Goal: Task Accomplishment & Management: Manage account settings

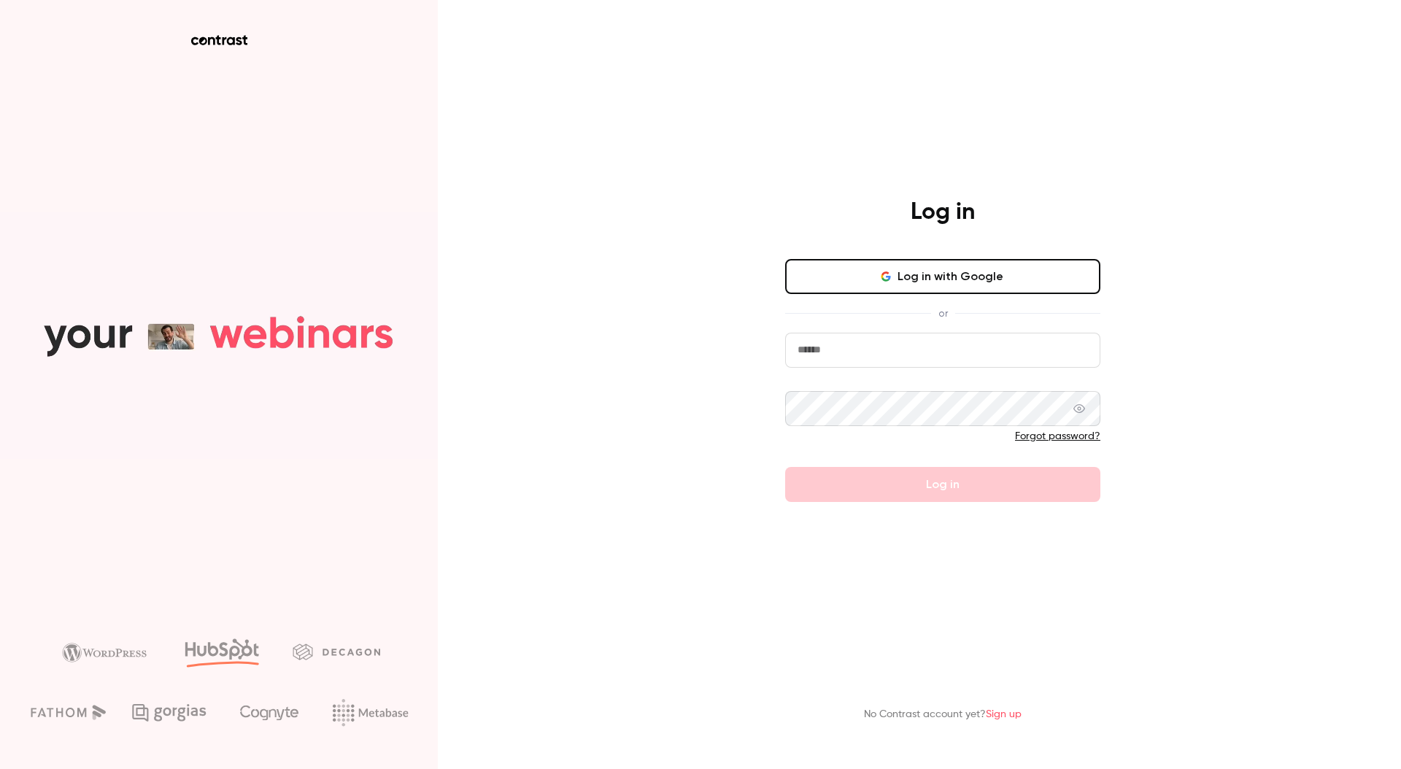
click at [874, 276] on button "Log in with Google" at bounding box center [942, 276] width 315 height 35
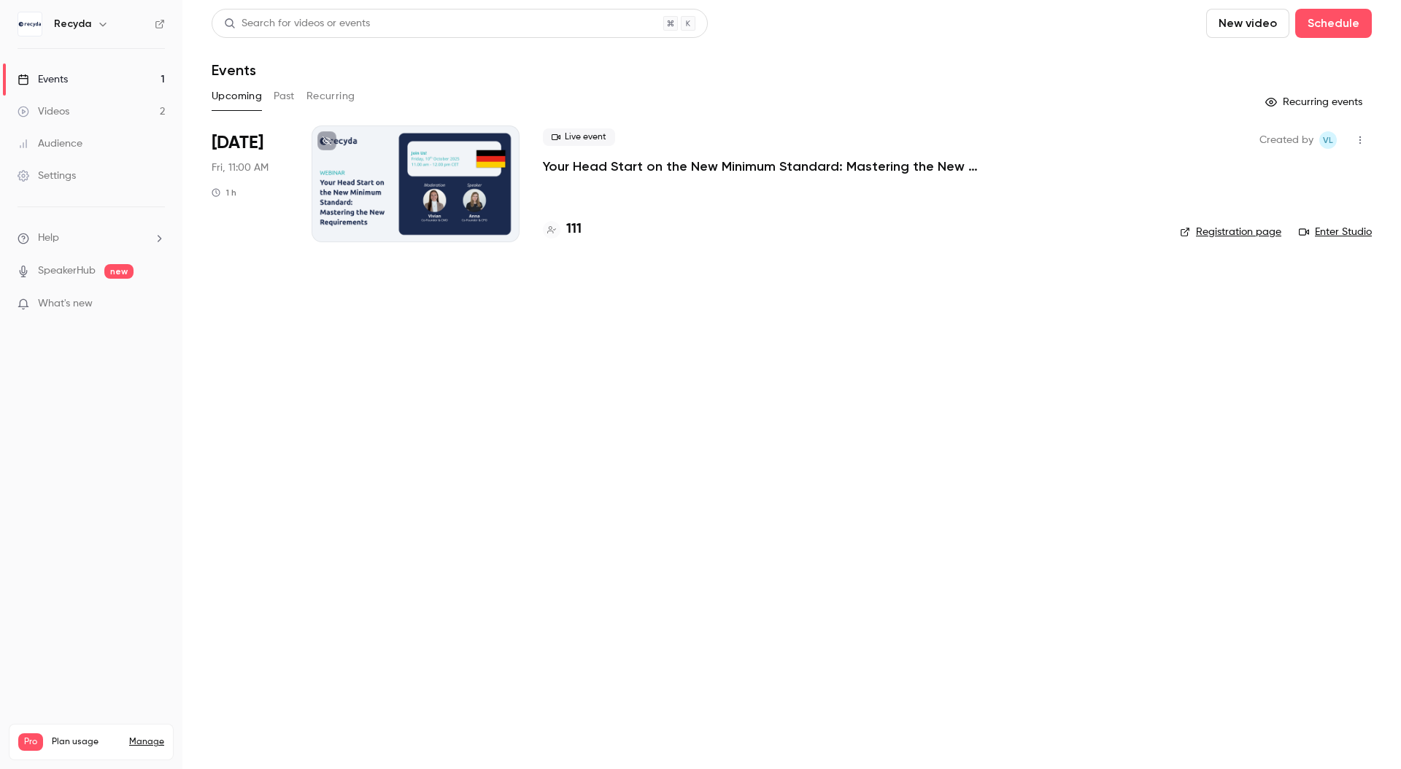
click at [686, 182] on div "Live event Your Head Start on the New Minimum Standard: Mastering the New Requi…" at bounding box center [850, 183] width 614 height 117
click at [686, 173] on p "Your Head Start on the New Minimum Standard: Mastering the New Requirements" at bounding box center [762, 167] width 438 height 18
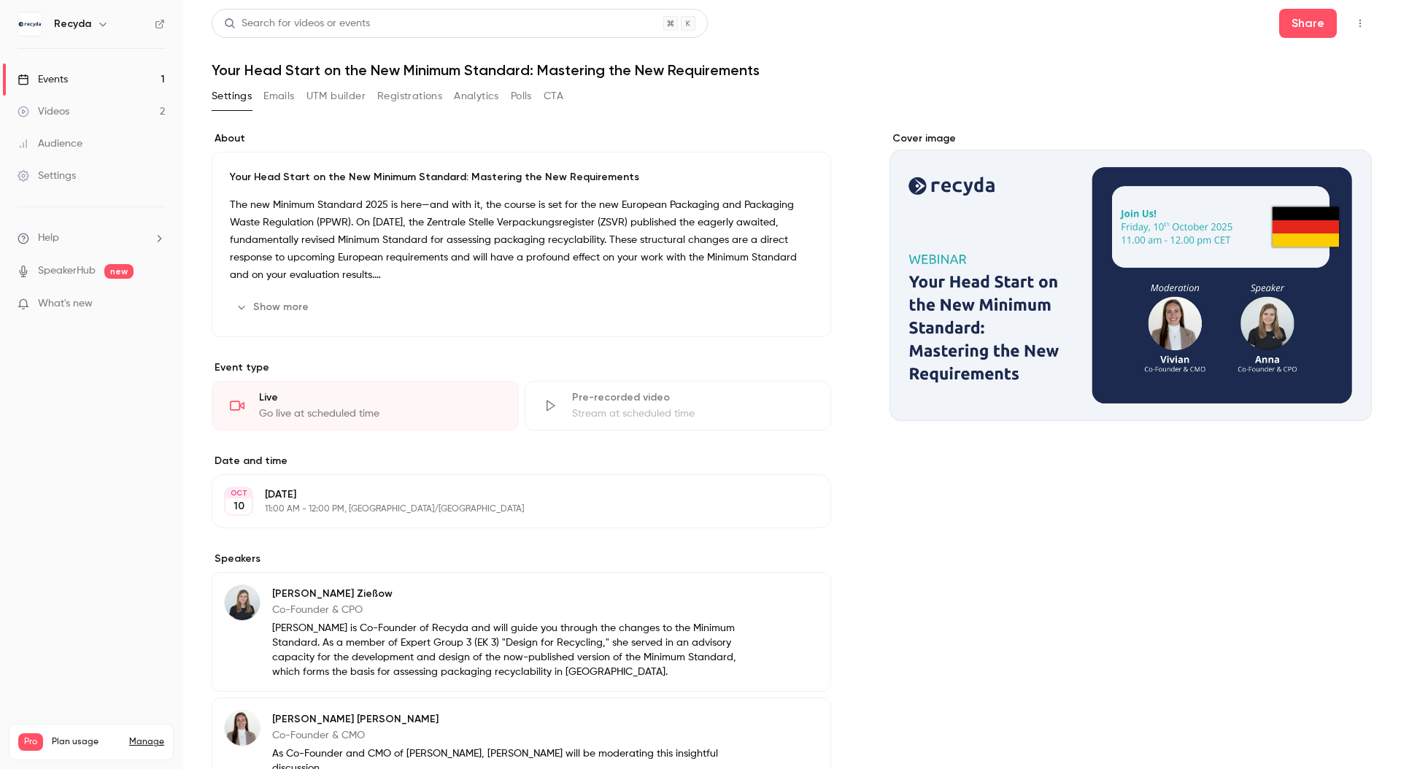
click at [413, 101] on button "Registrations" at bounding box center [409, 96] width 65 height 23
